Goal: Task Accomplishment & Management: Use online tool/utility

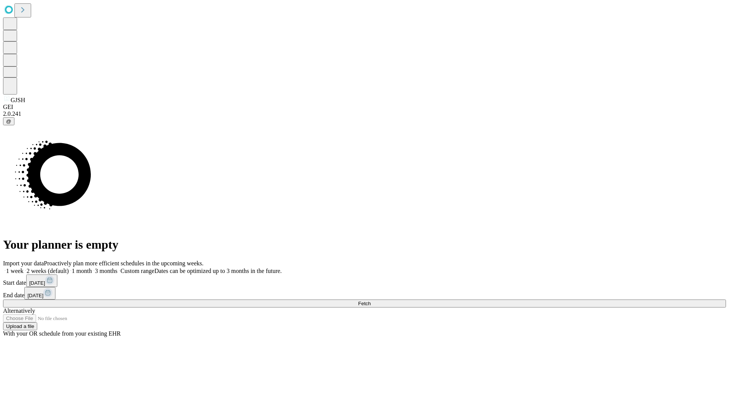
click at [371, 301] on span "Fetch" at bounding box center [364, 304] width 13 height 6
